Goal: Navigation & Orientation: Find specific page/section

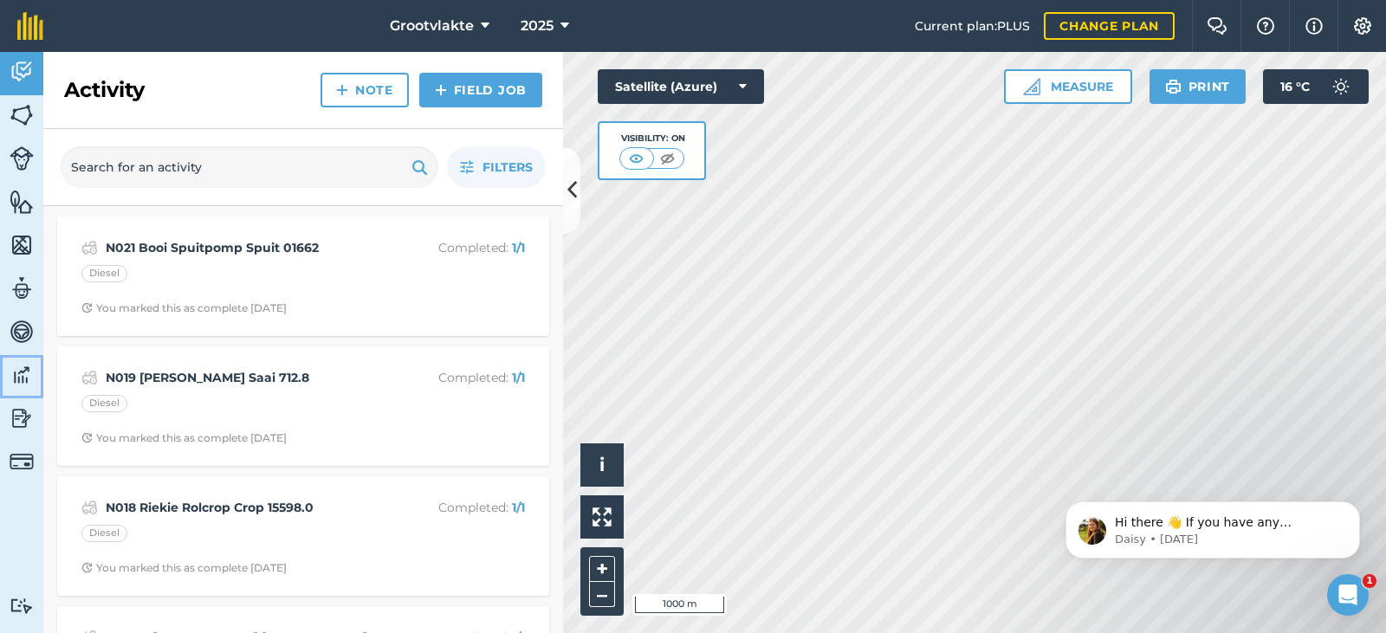
click at [27, 368] on img at bounding box center [22, 375] width 24 height 26
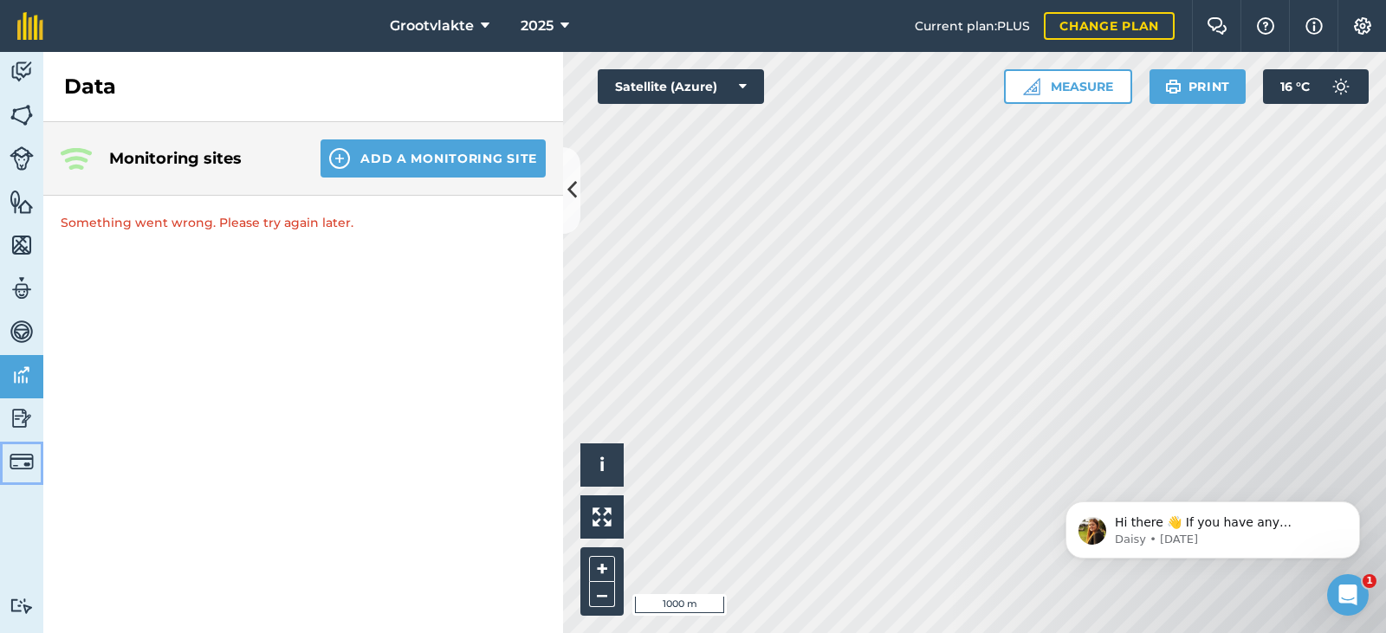
click at [23, 469] on img at bounding box center [22, 462] width 24 height 24
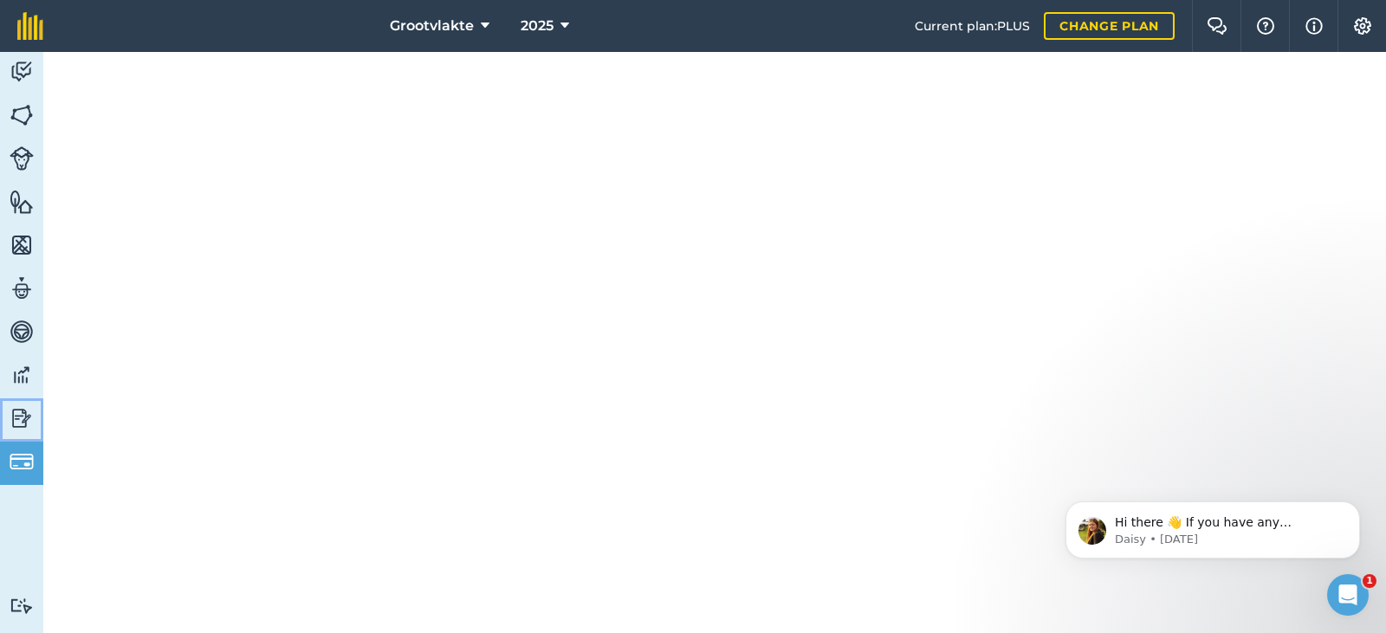
click at [18, 424] on img at bounding box center [22, 418] width 24 height 26
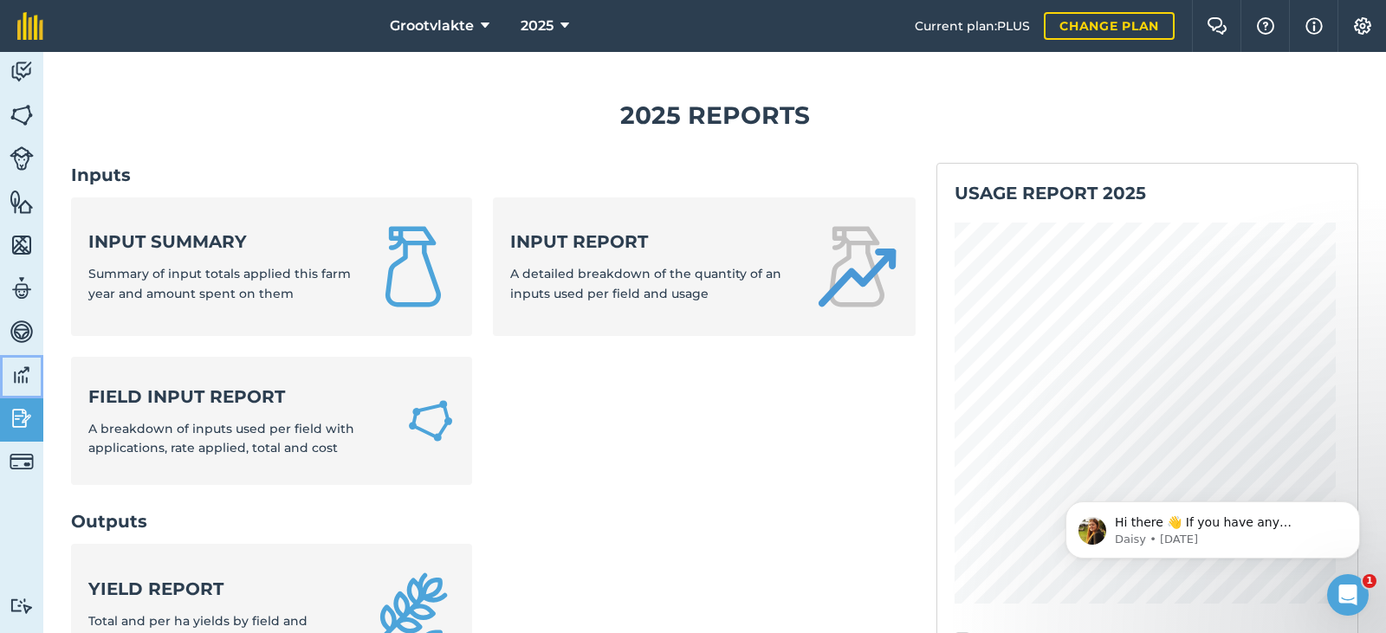
click at [23, 376] on img at bounding box center [22, 375] width 24 height 26
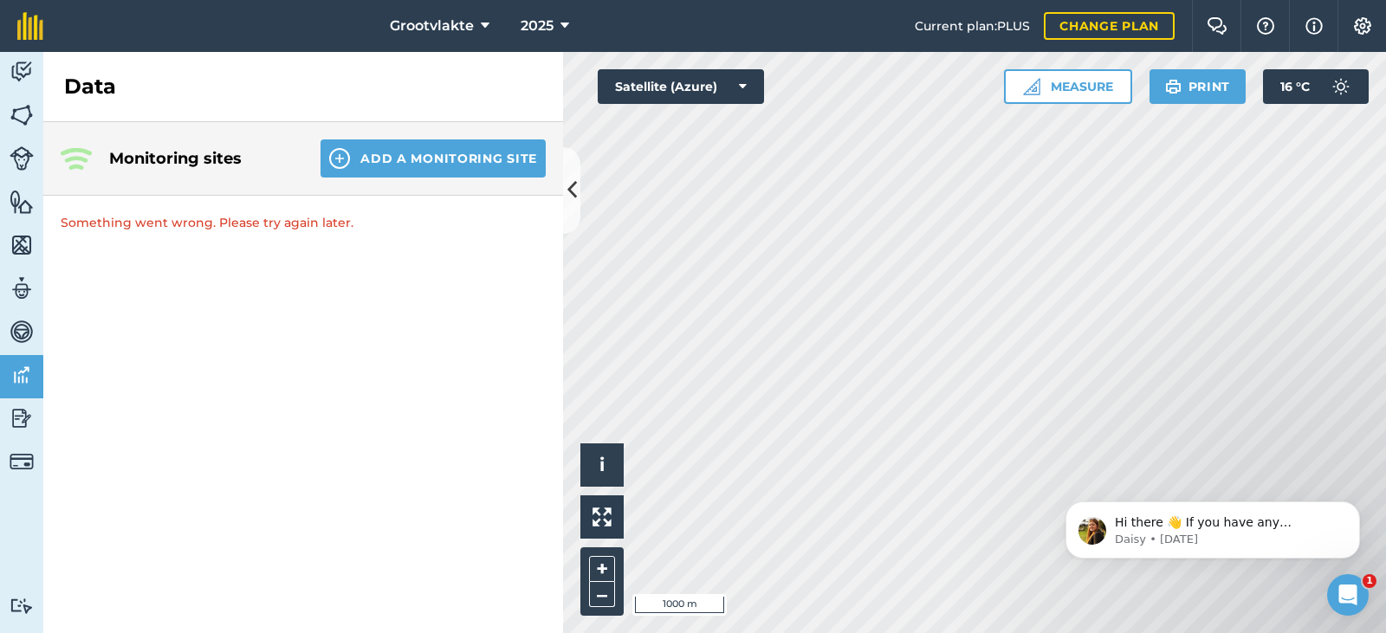
click at [146, 156] on h4 "Monitoring sites" at bounding box center [201, 158] width 184 height 24
click at [78, 145] on div "Monitoring sites Add a Monitoring Site" at bounding box center [303, 159] width 520 height 74
click at [29, 62] on img at bounding box center [22, 72] width 24 height 26
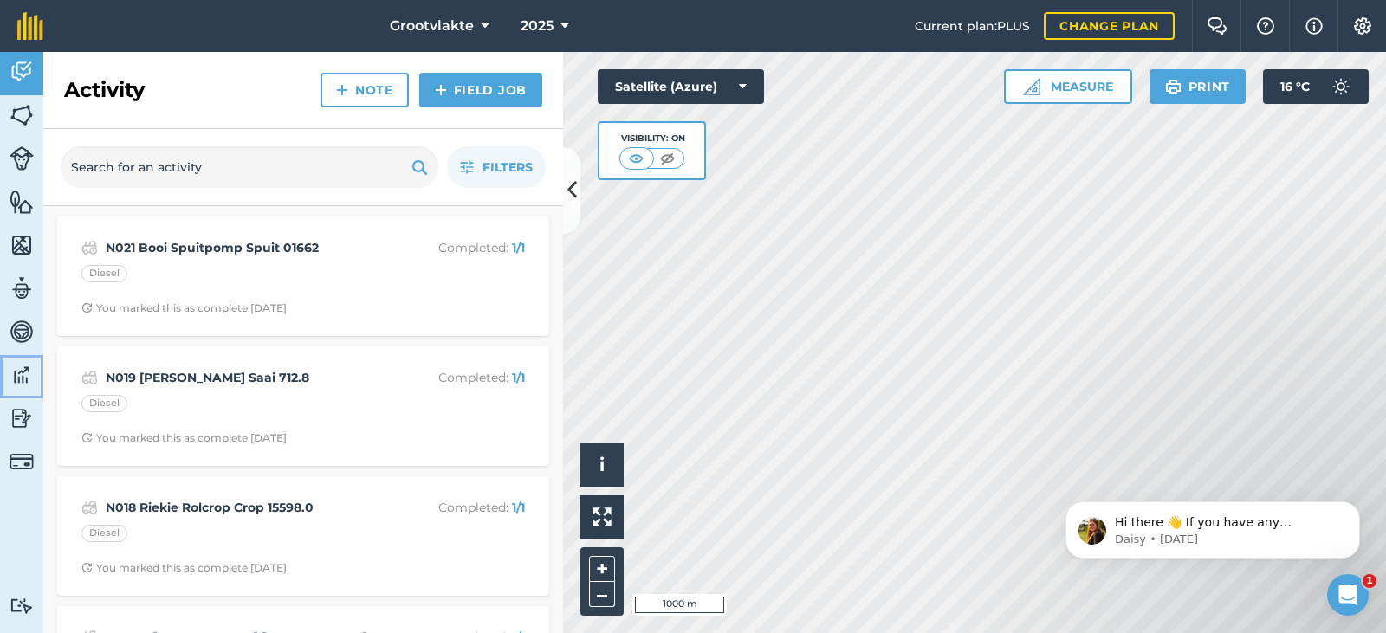
click at [24, 379] on img at bounding box center [22, 375] width 24 height 26
